Goal: Book appointment/travel/reservation

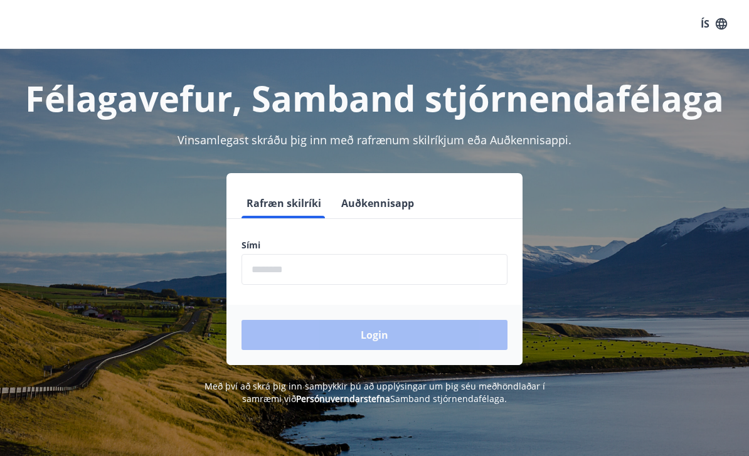
click at [361, 258] on input "phone" at bounding box center [374, 269] width 266 height 31
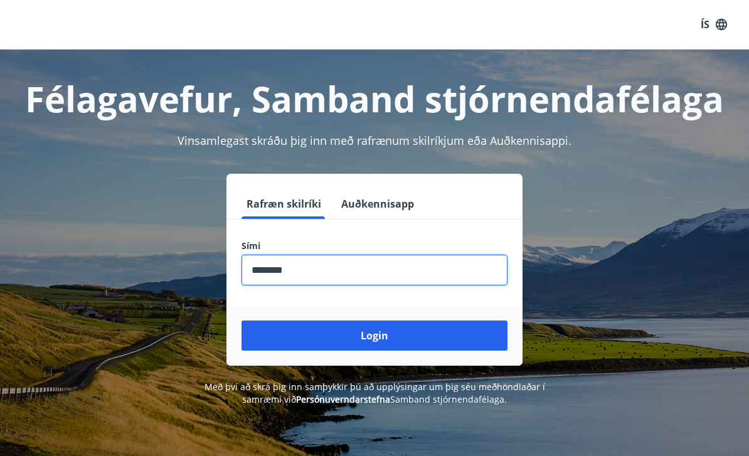
type input "********"
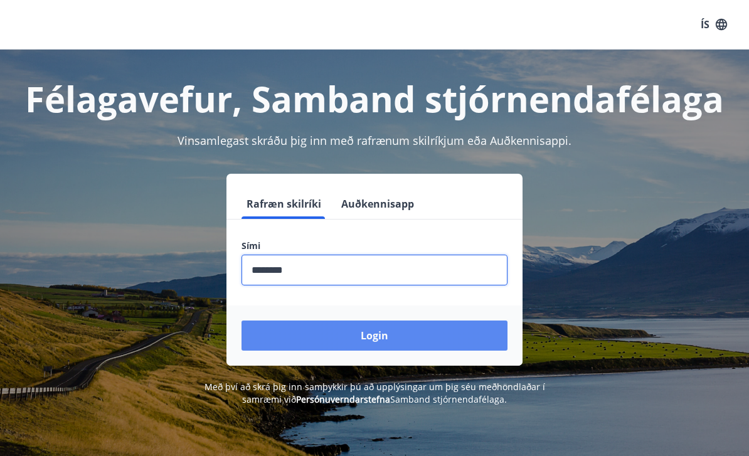
click at [457, 337] on button "Login" at bounding box center [374, 336] width 266 height 30
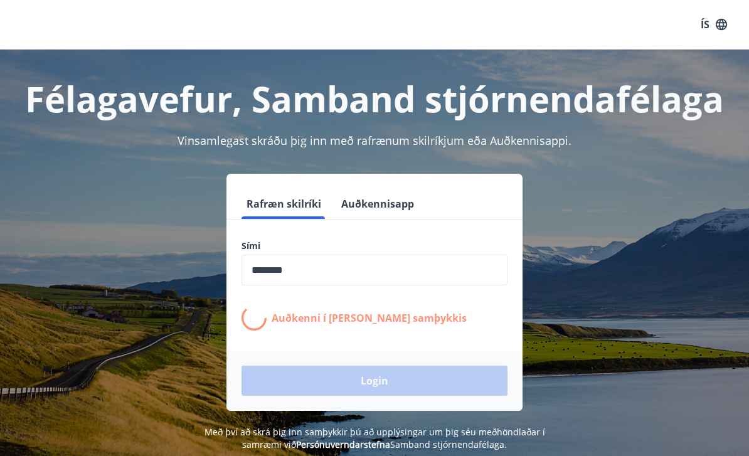
click at [457, 337] on form "Rafræn skilríki Auðkennisapp Sími ​ Auðkenni í síma bíður samþykkis Login" at bounding box center [374, 300] width 296 height 222
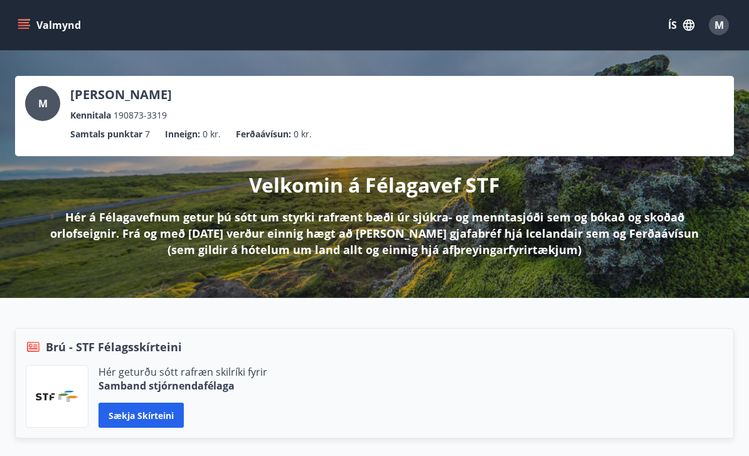
click at [26, 29] on icon "menu" at bounding box center [24, 25] width 13 height 13
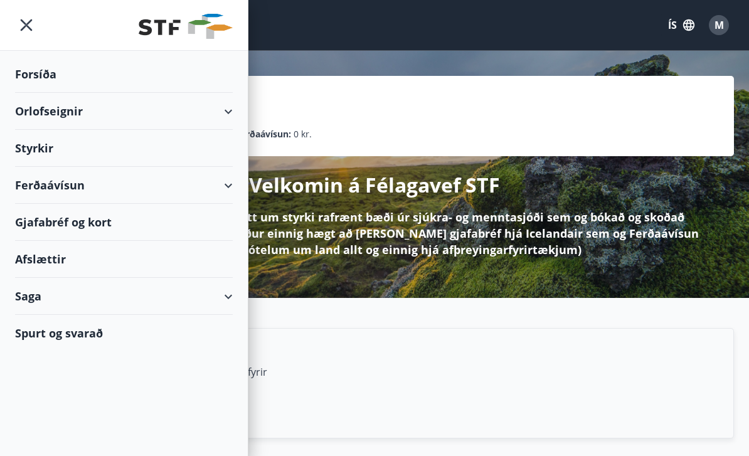
click at [45, 115] on div "Orlofseignir" at bounding box center [124, 111] width 218 height 37
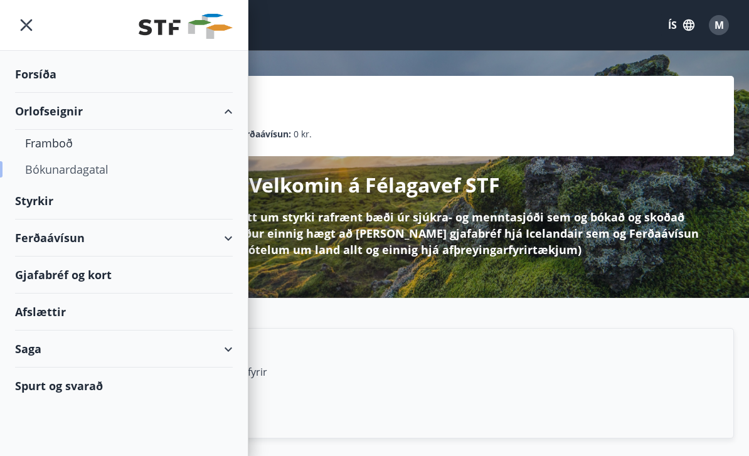
click at [43, 170] on div "Bókunardagatal" at bounding box center [124, 169] width 198 height 26
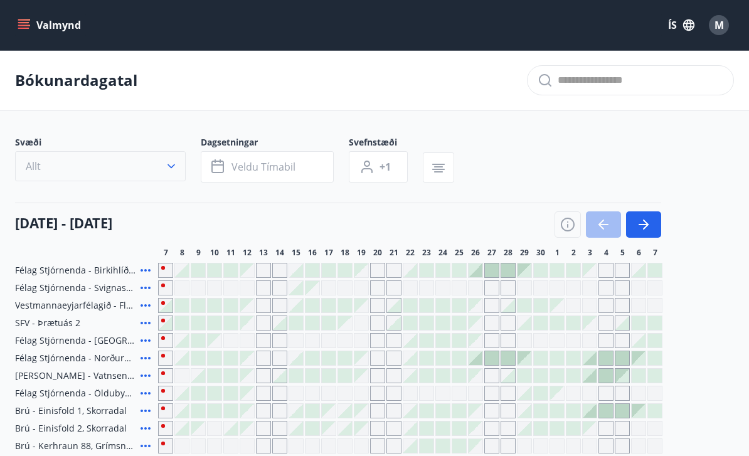
click at [96, 173] on button "Allt" at bounding box center [100, 166] width 171 height 30
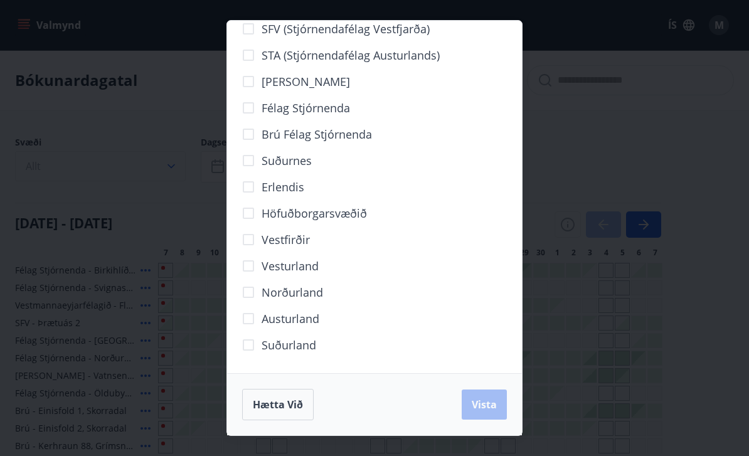
scroll to position [46, 0]
click at [479, 411] on span "Vista" at bounding box center [484, 405] width 25 height 14
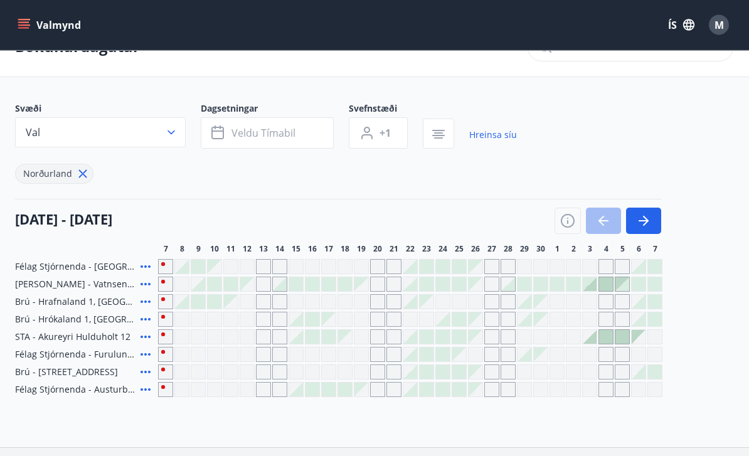
scroll to position [34, 0]
click at [573, 219] on icon "button" at bounding box center [568, 220] width 14 height 14
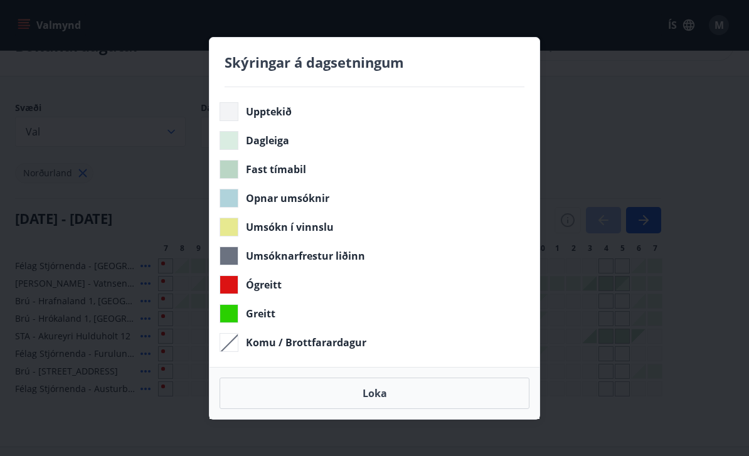
click at [708, 321] on div "Skýringar á dagsetningum Upptekið Dagleiga Fast tímabil Opnar umsóknir Umsókn í…" at bounding box center [374, 228] width 749 height 456
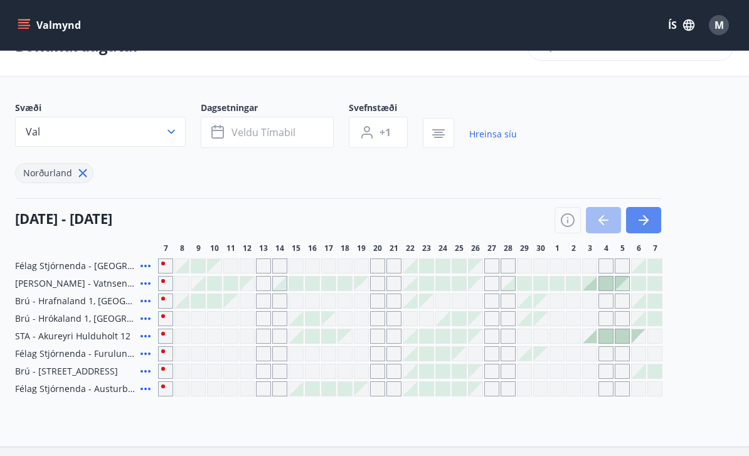
click at [648, 223] on icon "button" at bounding box center [643, 220] width 15 height 15
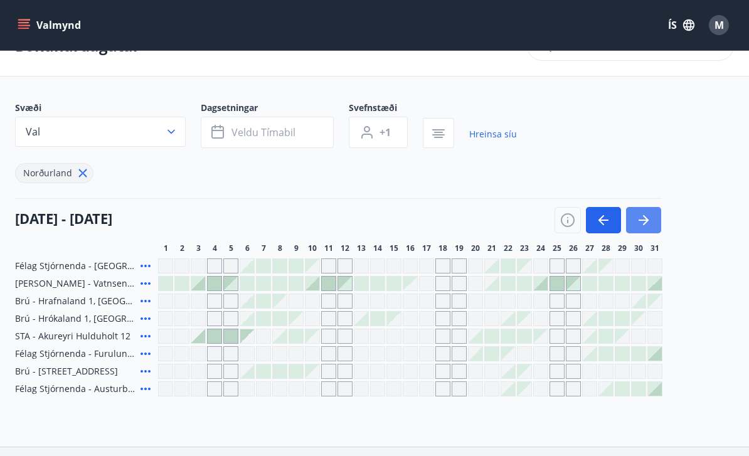
click at [659, 214] on button "button" at bounding box center [643, 220] width 35 height 26
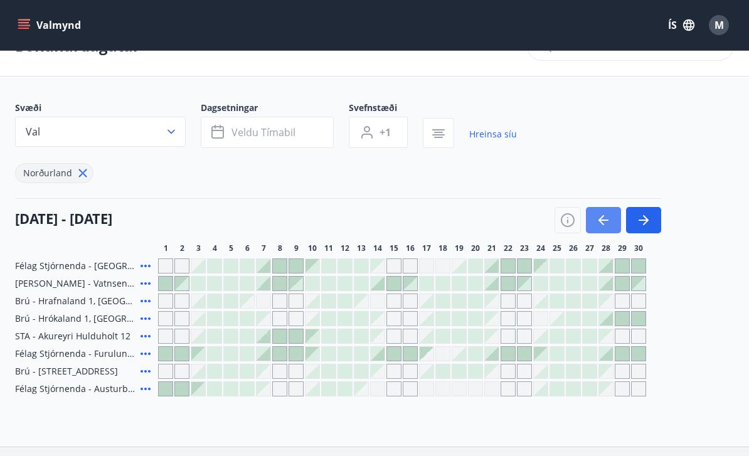
click at [598, 219] on icon "button" at bounding box center [603, 220] width 15 height 15
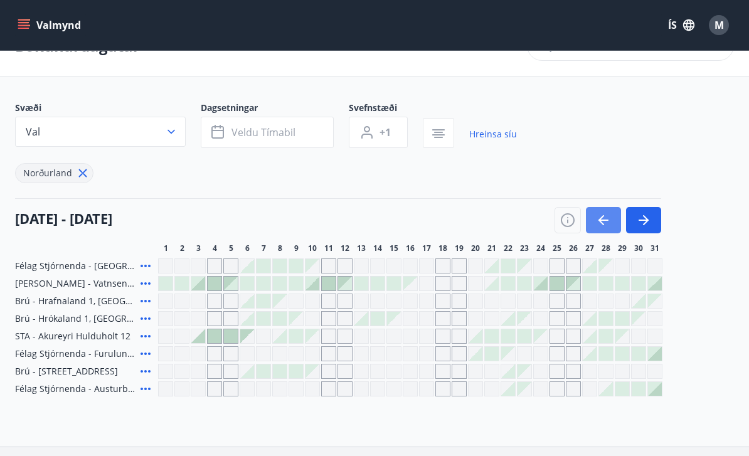
click at [593, 225] on button "button" at bounding box center [603, 220] width 35 height 26
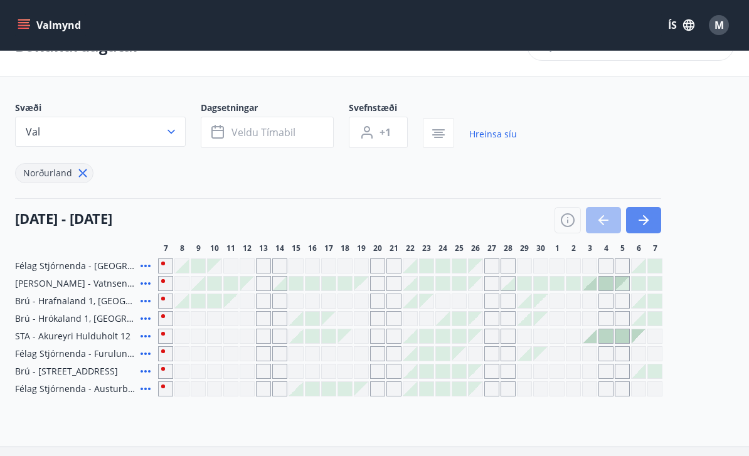
click at [641, 220] on icon "button" at bounding box center [644, 220] width 10 height 1
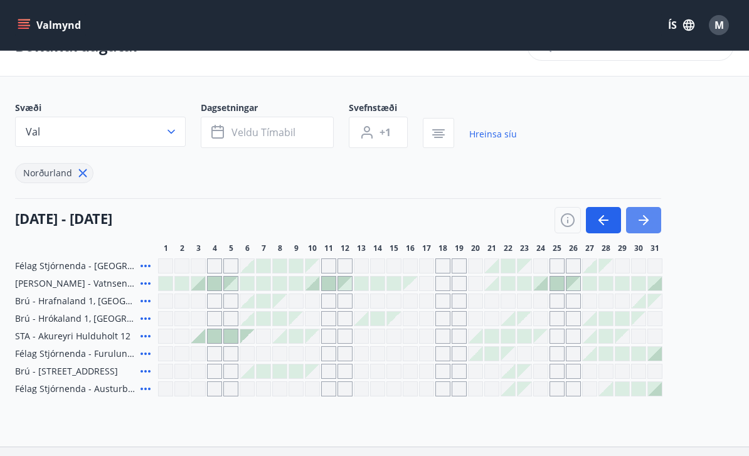
click at [640, 217] on icon "button" at bounding box center [643, 220] width 15 height 15
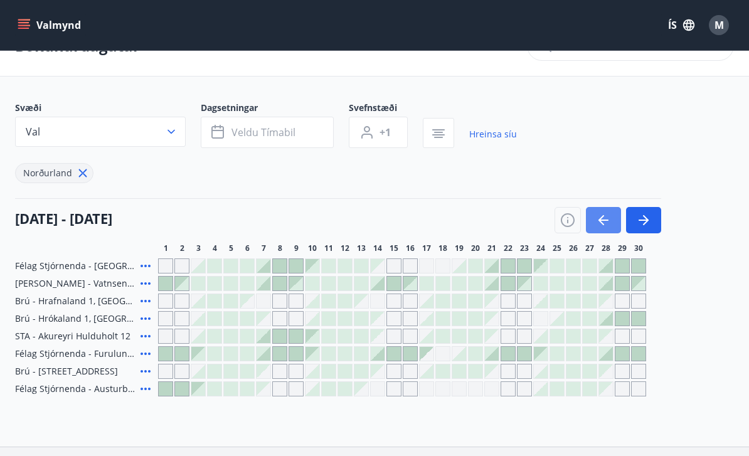
click at [597, 213] on icon "button" at bounding box center [603, 220] width 15 height 15
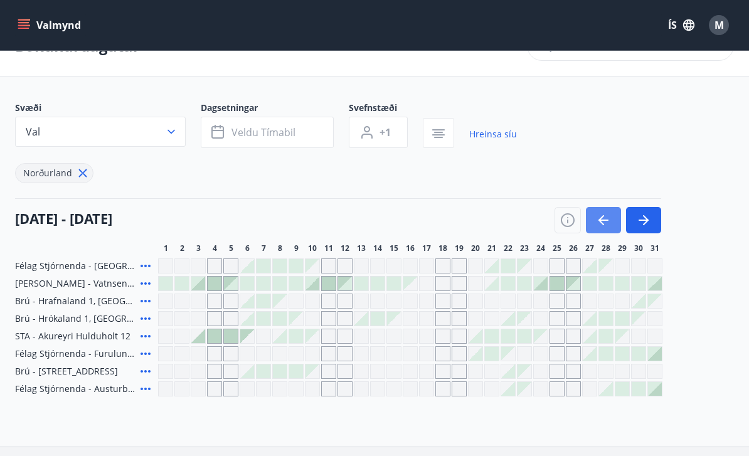
click at [603, 225] on icon "button" at bounding box center [601, 220] width 6 height 10
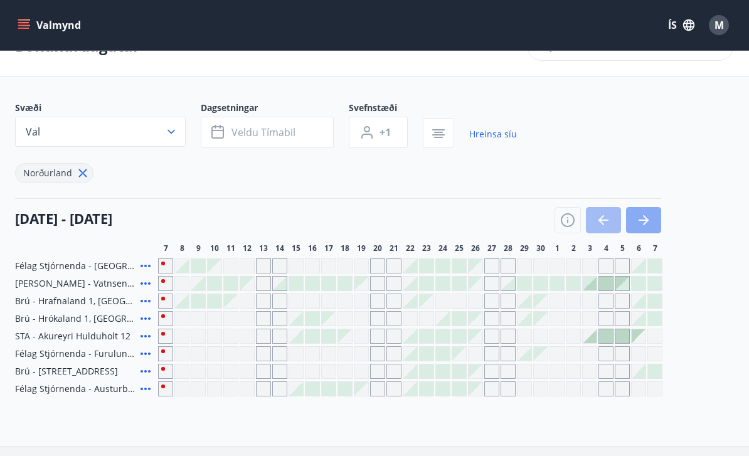
click at [642, 223] on icon "button" at bounding box center [643, 220] width 15 height 15
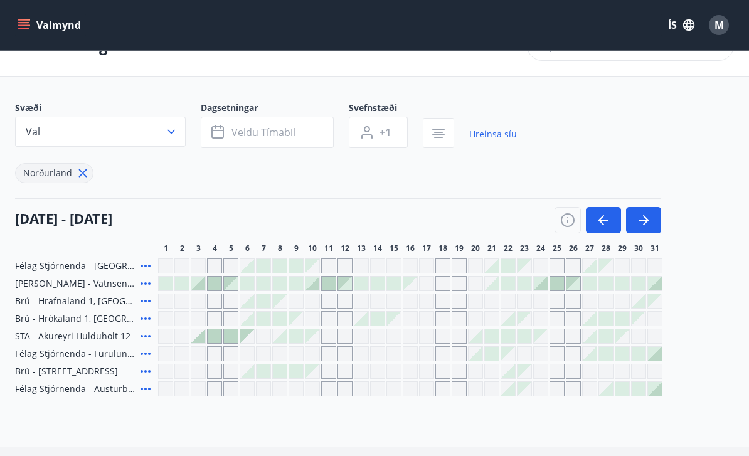
click at [72, 391] on span "Félag Stjórnenda - Austurbrú 10 íb. 201" at bounding box center [75, 389] width 120 height 13
click at [649, 221] on icon "button" at bounding box center [643, 220] width 15 height 15
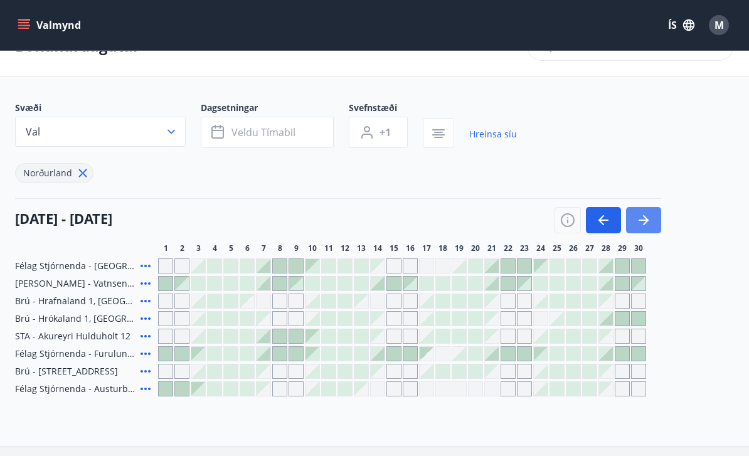
click at [640, 223] on icon "button" at bounding box center [643, 220] width 15 height 15
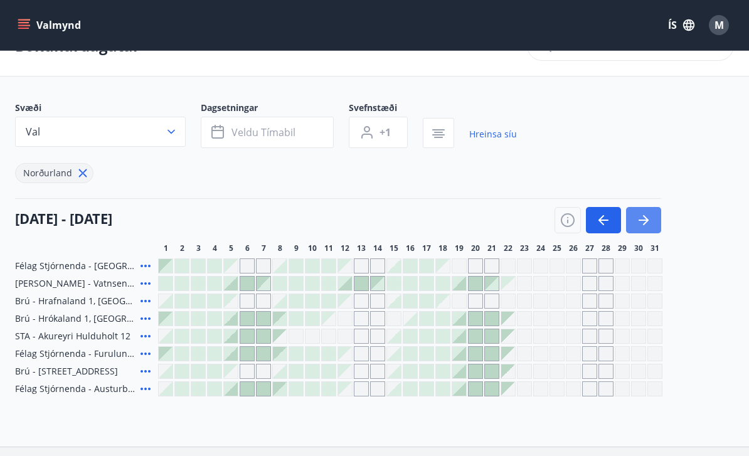
click at [643, 216] on icon "button" at bounding box center [643, 220] width 15 height 15
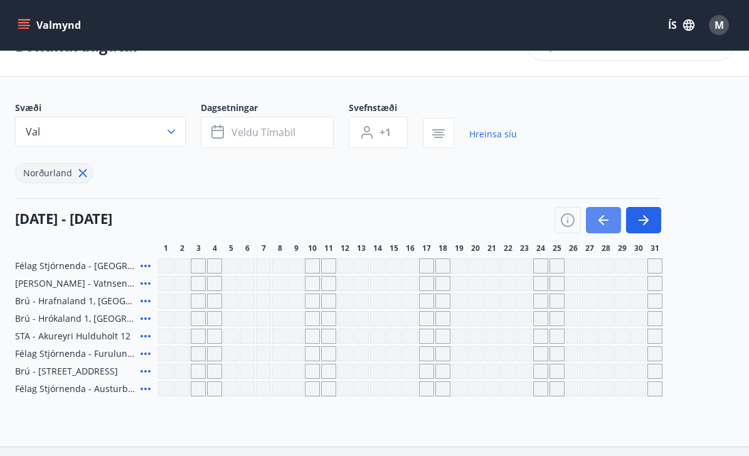
click at [602, 219] on icon "button" at bounding box center [603, 220] width 15 height 15
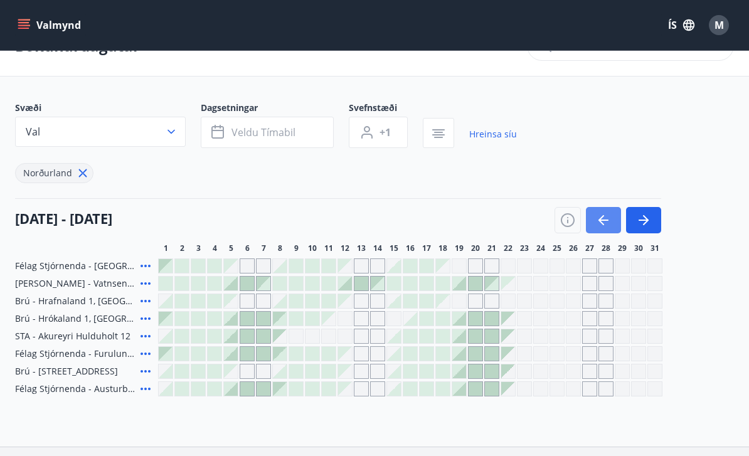
click at [594, 223] on button "button" at bounding box center [603, 220] width 35 height 26
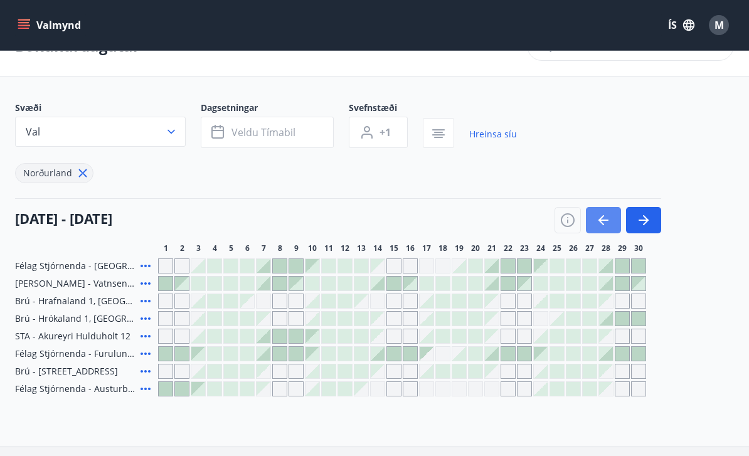
click at [597, 220] on icon "button" at bounding box center [603, 220] width 15 height 15
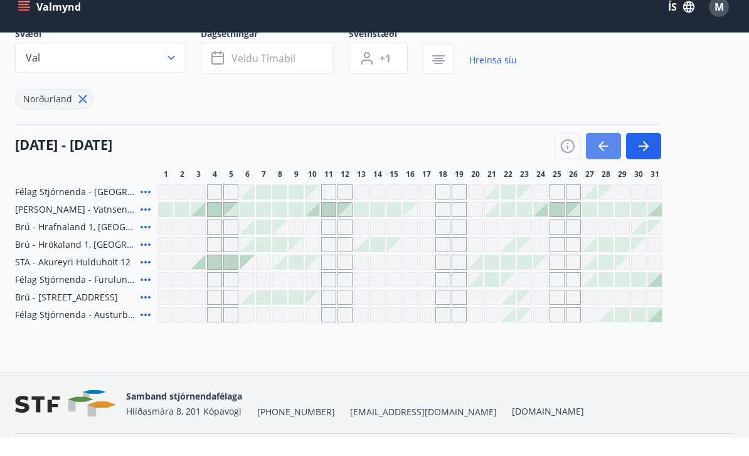
scroll to position [0, 0]
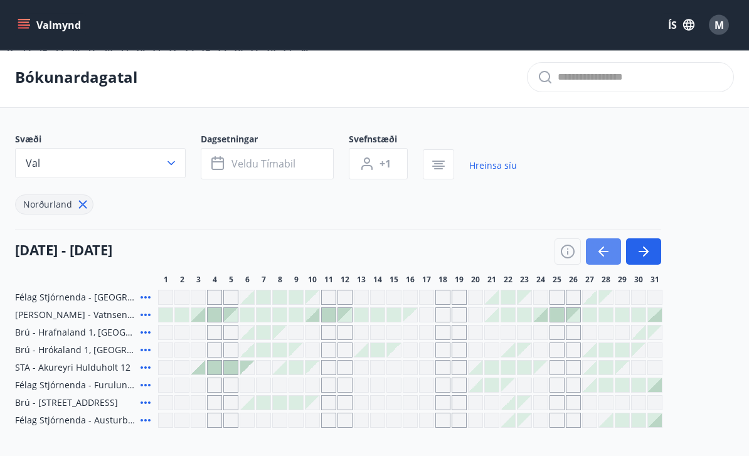
click at [607, 249] on icon "button" at bounding box center [603, 252] width 15 height 15
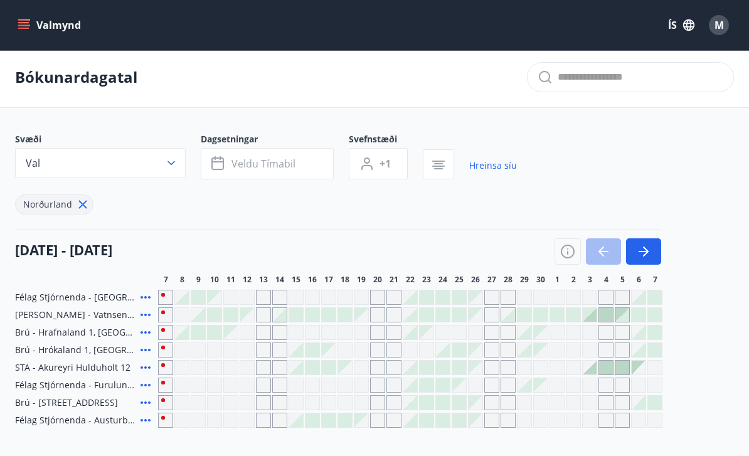
click at [599, 253] on div at bounding box center [608, 251] width 107 height 26
